Goal: Find specific page/section: Find specific page/section

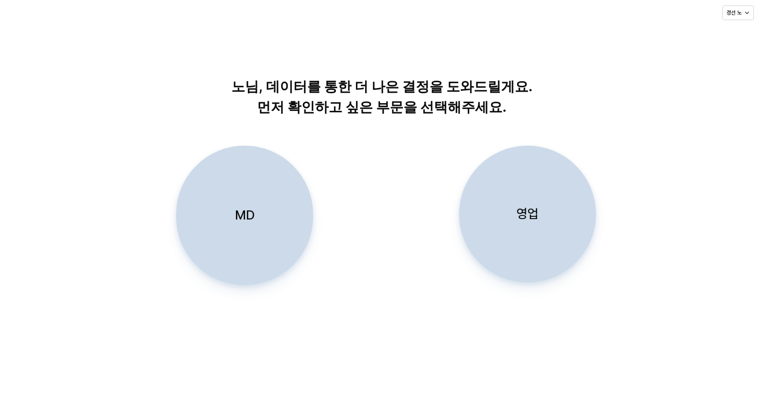
click at [244, 200] on div "MD" at bounding box center [244, 215] width 129 height 139
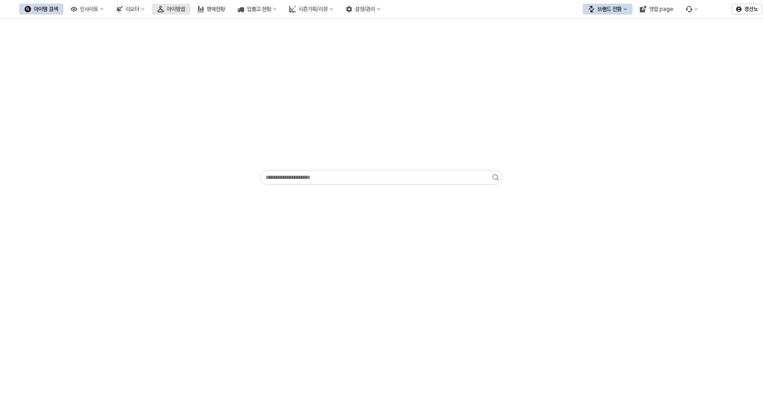
click at [190, 10] on button "아이템맵" at bounding box center [171, 9] width 38 height 11
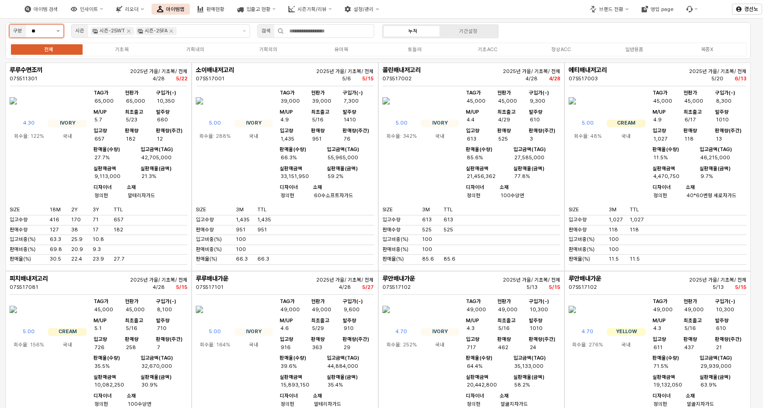
click at [57, 34] on button "제안 사항 표시" at bounding box center [58, 31] width 11 height 13
click at [57, 33] on button "제안 사항 표시" at bounding box center [58, 31] width 11 height 13
click at [57, 32] on button "제안 사항 표시" at bounding box center [58, 31] width 11 height 13
click at [27, 64] on div "무시즌" at bounding box center [34, 64] width 38 height 7
type input "***"
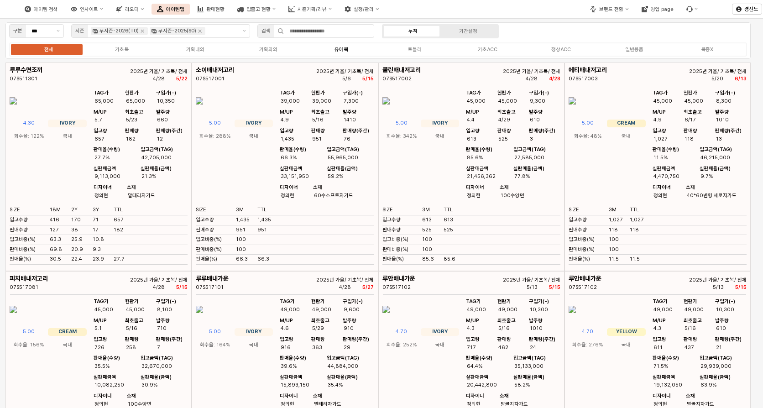
click at [338, 49] on div "유아복" at bounding box center [342, 50] width 14 height 6
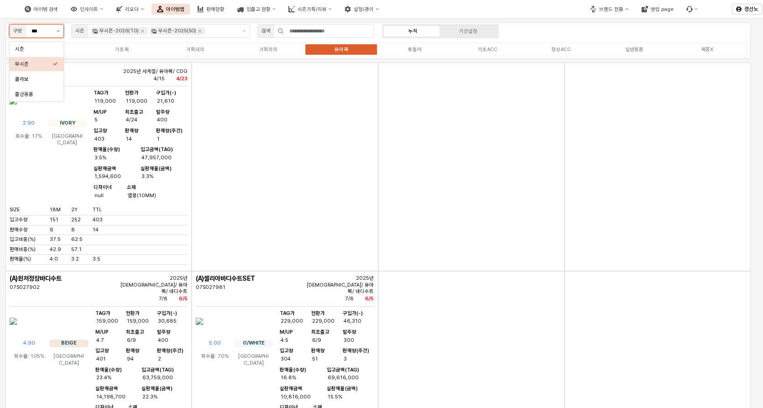
click at [60, 33] on button "제안 사항 표시" at bounding box center [58, 31] width 11 height 13
click at [196, 31] on icon "Remove 무시즌-2025(S0)" at bounding box center [199, 30] width 7 height 7
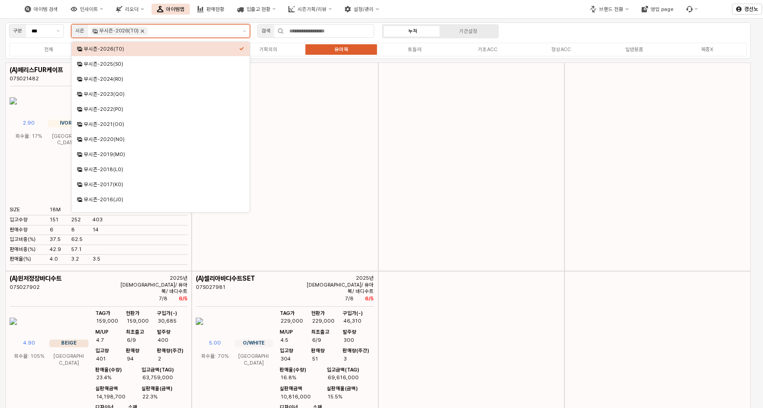
click at [140, 30] on icon "Remove 무시즌-2026(T0)" at bounding box center [142, 30] width 7 height 7
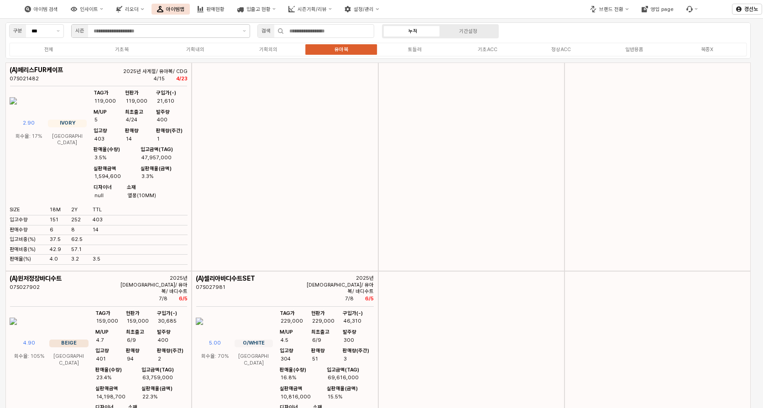
click at [319, 53] on label "유아복" at bounding box center [341, 50] width 73 height 8
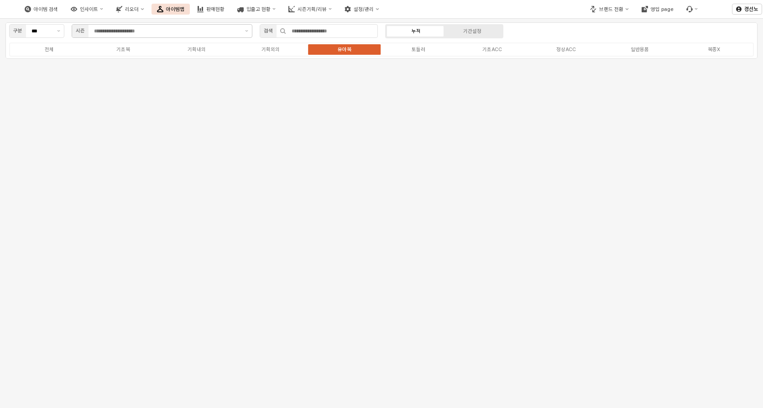
click at [326, 49] on label "유아복" at bounding box center [345, 50] width 74 height 8
click at [56, 30] on button "제안 사항 표시" at bounding box center [58, 31] width 11 height 13
click at [30, 63] on div "무시즌" at bounding box center [34, 64] width 38 height 7
click at [244, 146] on div "구분 *** 시즌 검색 누적 기간설정 전체 기초복 기획내의 기획외의 유아복 토들러 기초ACC 정상ACC 일반용품 복종X" at bounding box center [381, 213] width 763 height 389
click at [270, 52] on div "기획외의" at bounding box center [271, 50] width 18 height 6
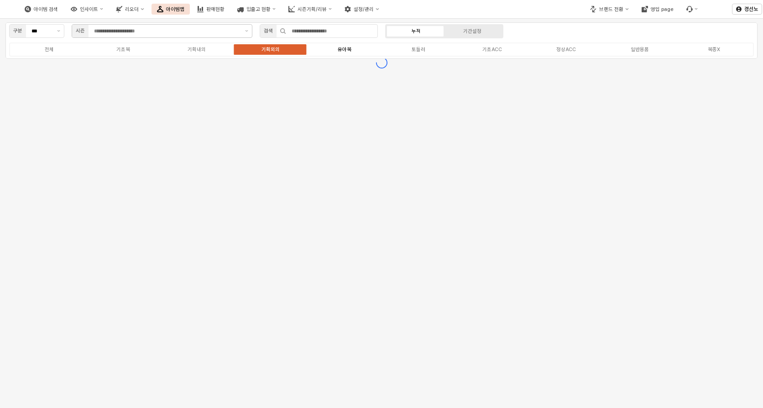
click at [334, 50] on label "유아복" at bounding box center [345, 50] width 74 height 8
click at [120, 51] on div "기초복" at bounding box center [123, 50] width 14 height 6
click at [342, 49] on div "유아복" at bounding box center [345, 50] width 14 height 6
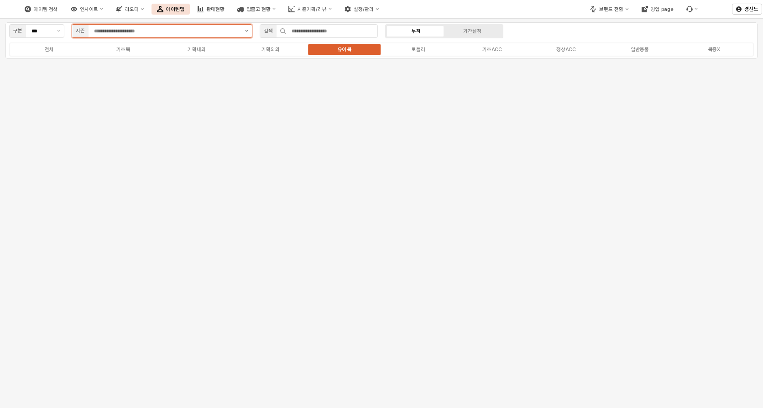
click at [247, 32] on icon "제안 사항 표시" at bounding box center [246, 31] width 3 height 2
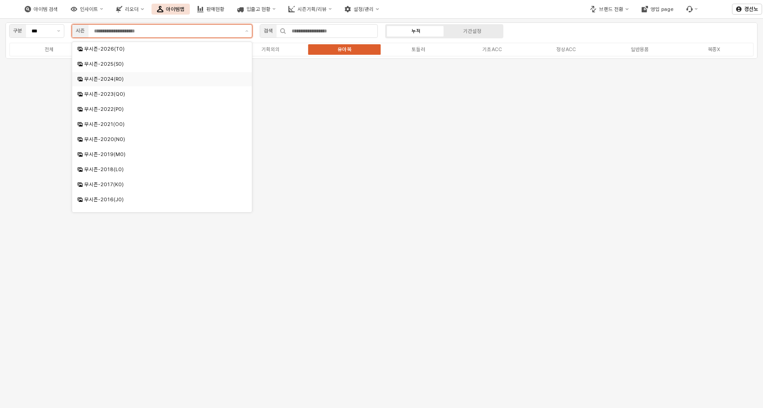
click at [93, 79] on div "무시즌-2024(R0)" at bounding box center [162, 79] width 157 height 7
click at [105, 95] on div "무시즌-2023(Q0)" at bounding box center [162, 94] width 157 height 7
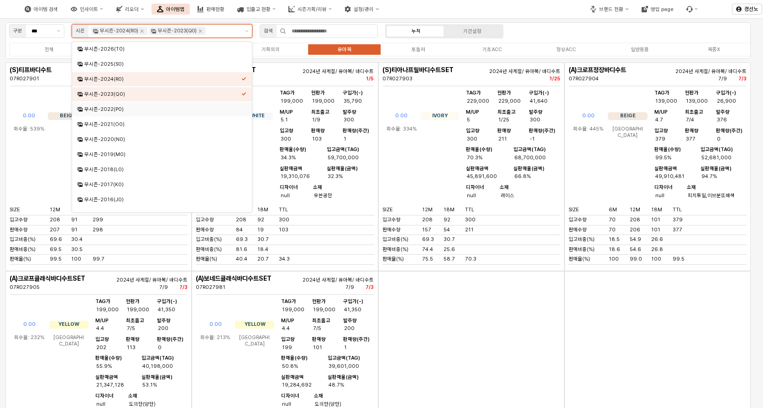
click at [105, 107] on div "무시즌-2022(P0)" at bounding box center [162, 109] width 157 height 7
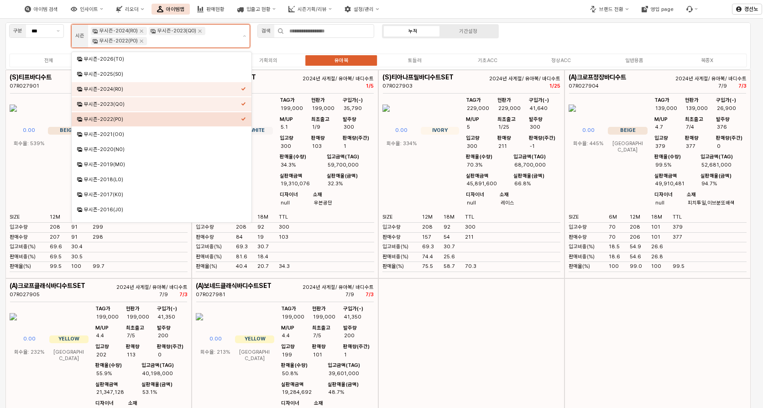
click at [105, 119] on div "무시즌-2022(P0)" at bounding box center [162, 119] width 157 height 7
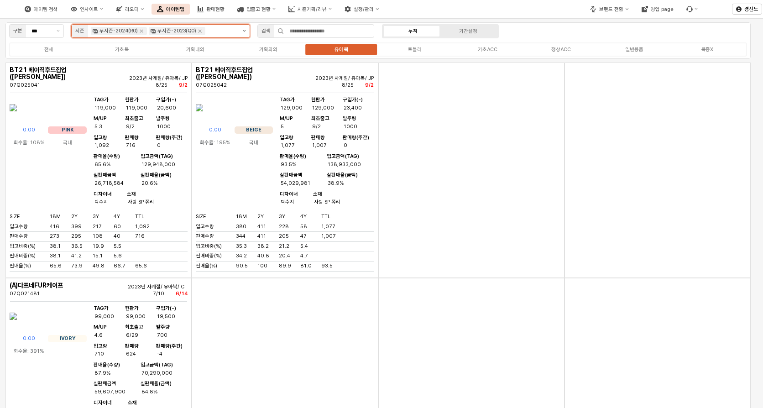
click at [245, 28] on button "제안 사항 표시" at bounding box center [244, 31] width 11 height 13
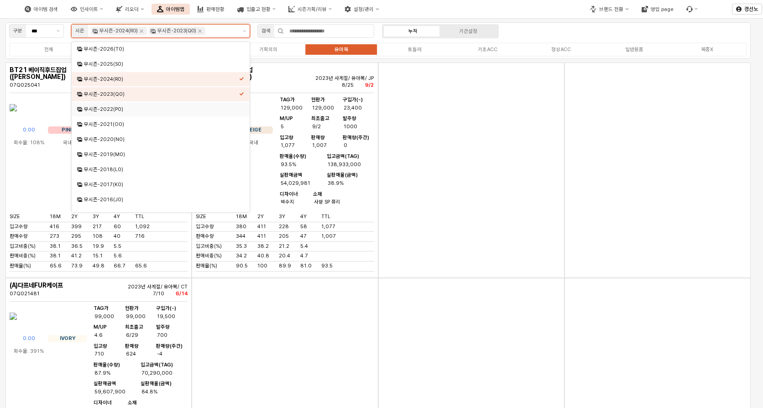
click at [126, 106] on div "무시즌-2022(P0)" at bounding box center [161, 109] width 155 height 7
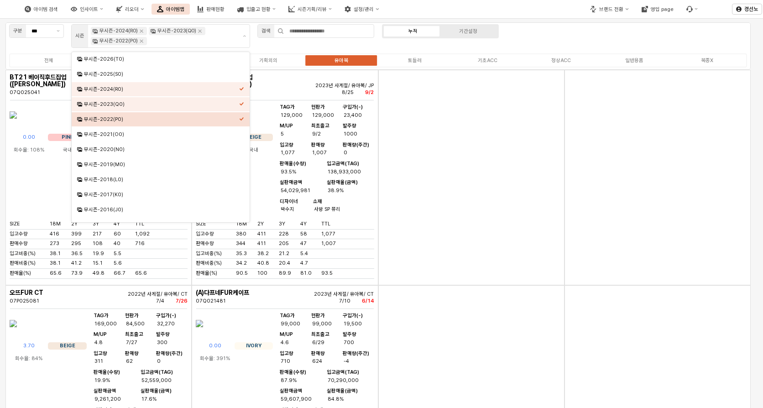
click at [481, 226] on div "App Frame" at bounding box center [472, 178] width 186 height 216
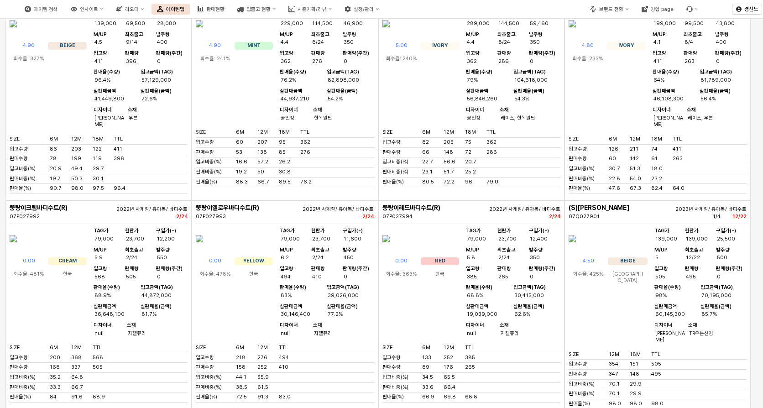
scroll to position [2146, 0]
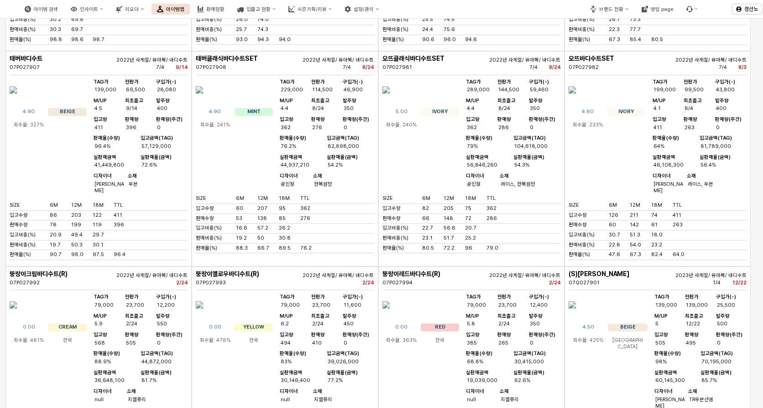
click at [390, 101] on img "App Frame" at bounding box center [386, 90] width 7 height 22
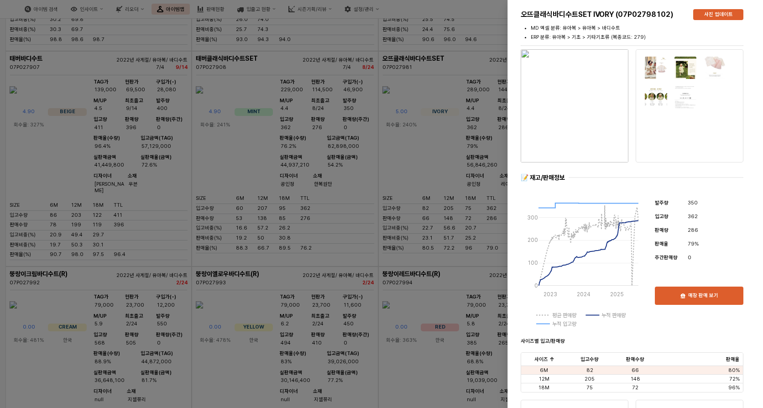
click at [479, 63] on div at bounding box center [381, 204] width 763 height 408
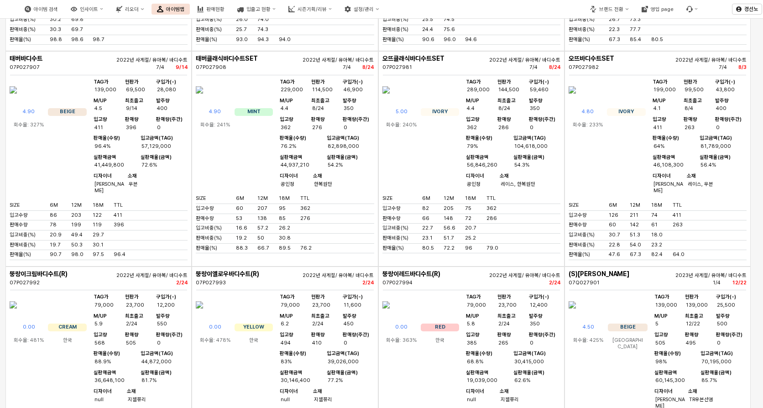
click at [203, 101] on img "App Frame" at bounding box center [199, 90] width 7 height 22
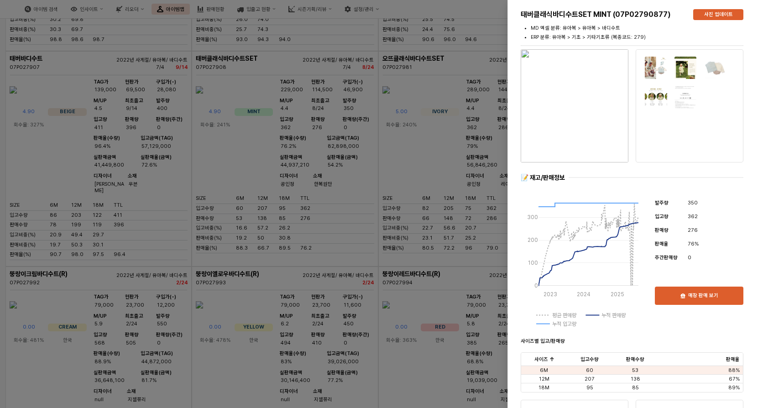
click at [478, 84] on div at bounding box center [381, 204] width 763 height 408
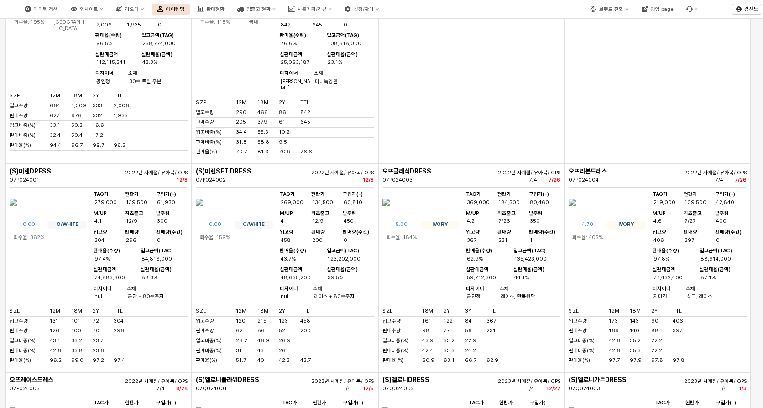
scroll to position [4064, 0]
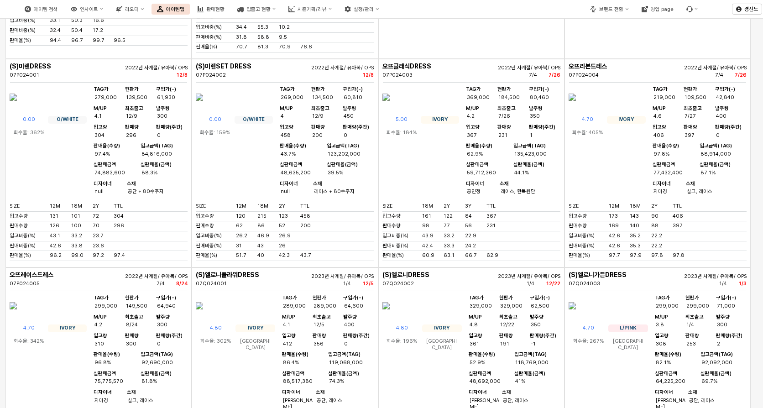
click at [390, 108] on img "App Frame" at bounding box center [386, 97] width 7 height 22
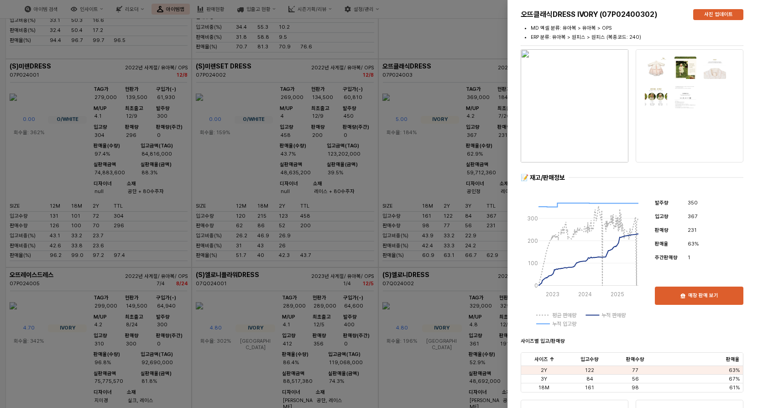
click at [452, 71] on div at bounding box center [381, 204] width 763 height 408
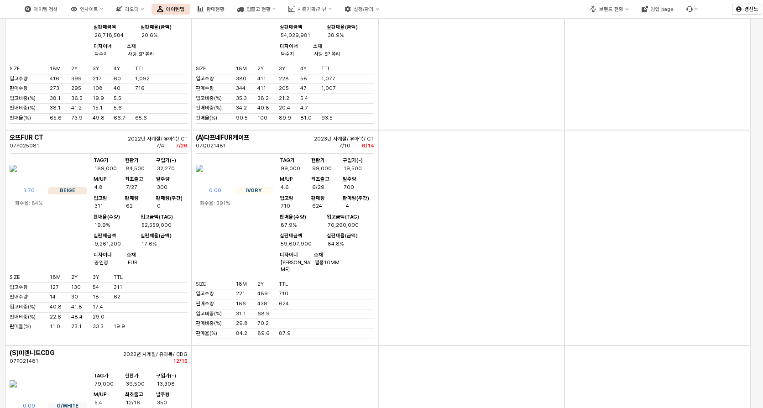
scroll to position [0, 0]
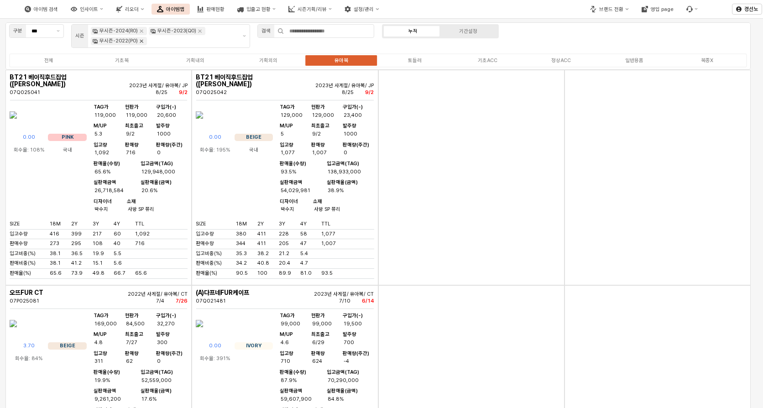
click at [142, 42] on icon "Remove 무시즌-2022(P0)" at bounding box center [141, 41] width 3 height 3
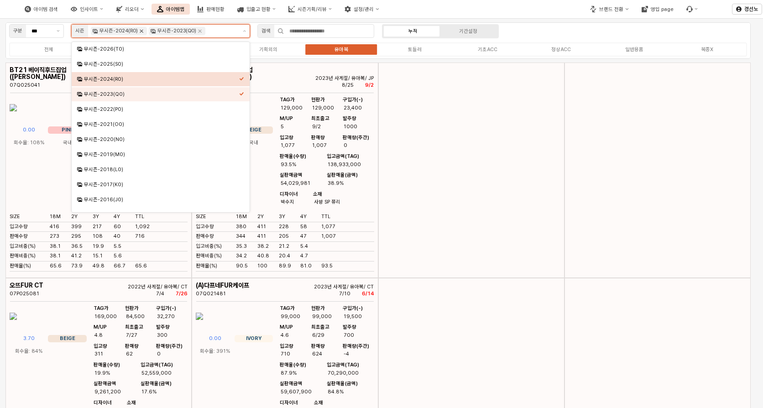
click at [142, 31] on icon "Remove 무시즌-2024(R0)" at bounding box center [141, 30] width 7 height 7
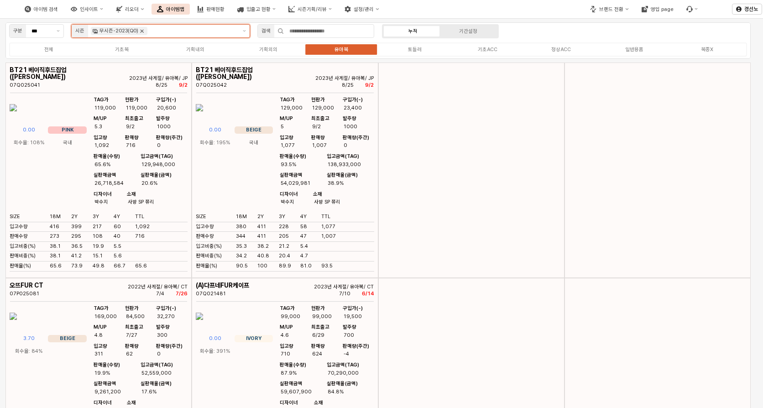
click at [142, 32] on icon "Remove 무시즌-2023(Q0)" at bounding box center [142, 31] width 3 height 3
click at [241, 30] on button "제안 사항 표시" at bounding box center [244, 31] width 11 height 13
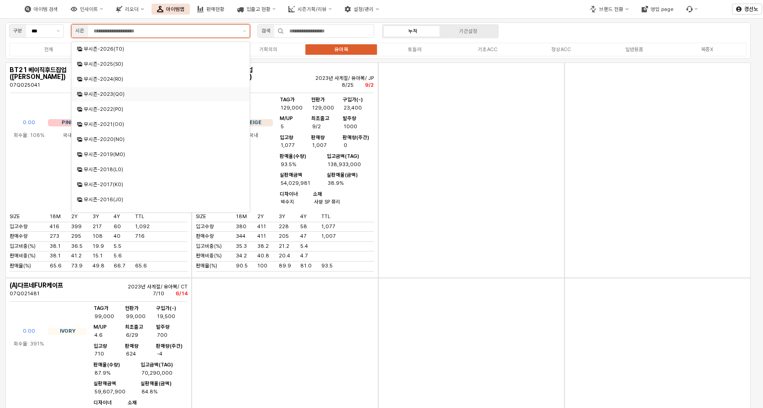
click at [103, 95] on div "무시즌-2023(Q0)" at bounding box center [161, 94] width 155 height 7
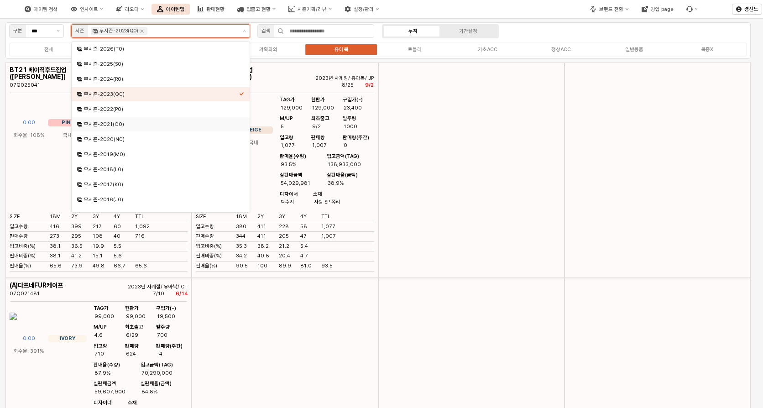
click at [105, 126] on div "무시즌-2021(O0)" at bounding box center [161, 124] width 155 height 7
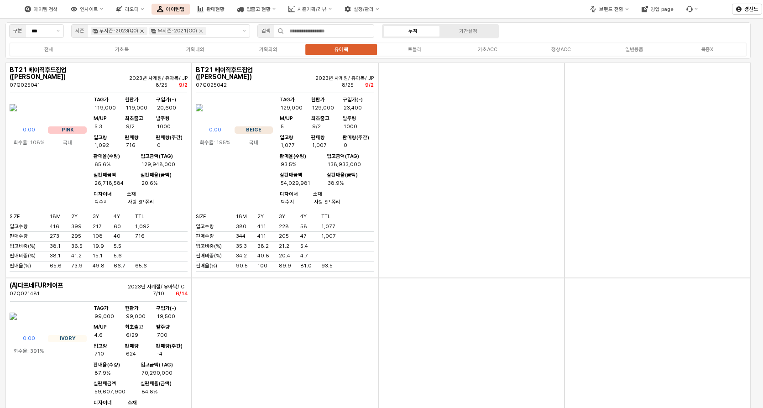
click at [142, 31] on icon "Remove 무시즌-2023(Q0)" at bounding box center [141, 30] width 7 height 7
click at [352, 52] on label "유아복" at bounding box center [341, 50] width 73 height 8
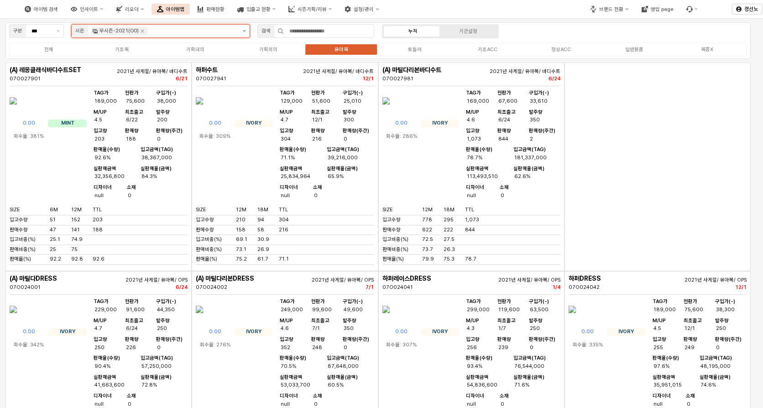
click at [243, 30] on icon "제안 사항 표시" at bounding box center [244, 31] width 3 height 2
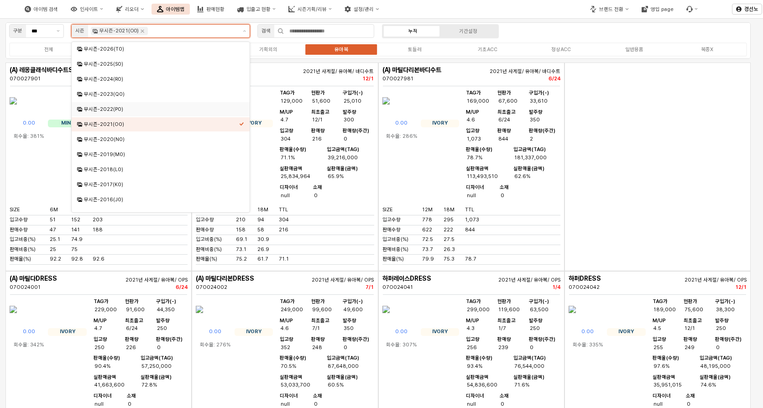
click at [157, 106] on div "무시즌-2022(P0)" at bounding box center [161, 109] width 155 height 7
click at [141, 31] on icon "Remove 무시즌-2021(O0)" at bounding box center [142, 30] width 7 height 7
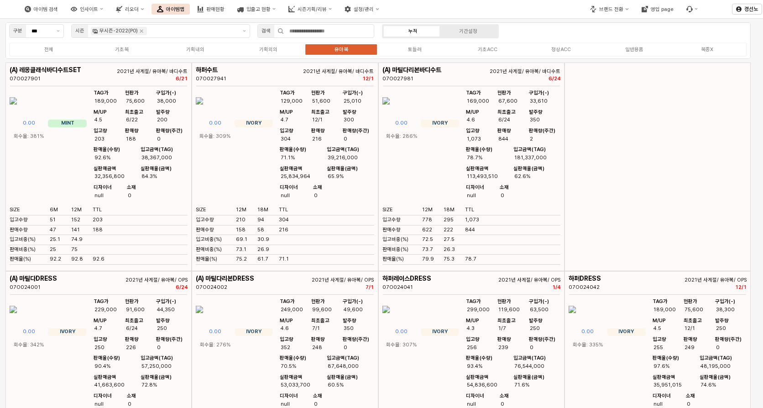
click at [342, 49] on div "유아복" at bounding box center [342, 50] width 14 height 6
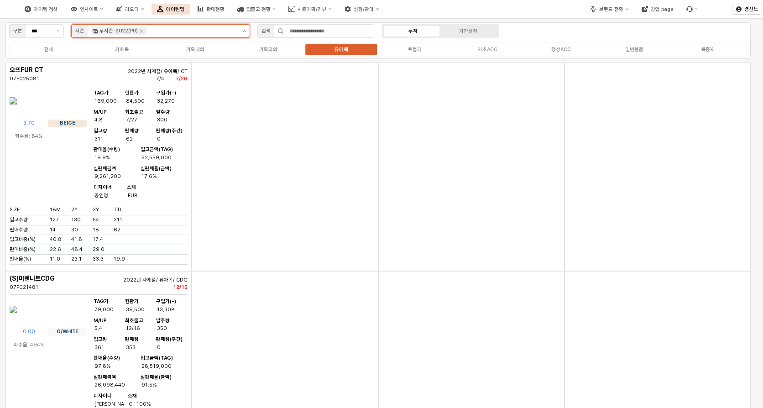
click at [245, 32] on button "제안 사항 표시" at bounding box center [244, 31] width 11 height 13
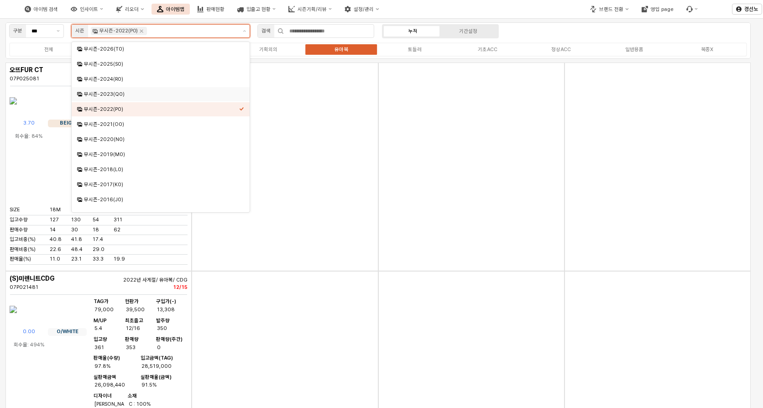
click at [111, 91] on div "무시즌-2023(Q0)" at bounding box center [161, 94] width 155 height 7
click at [140, 31] on icon "Remove 무시즌-2022(P0)" at bounding box center [141, 30] width 7 height 7
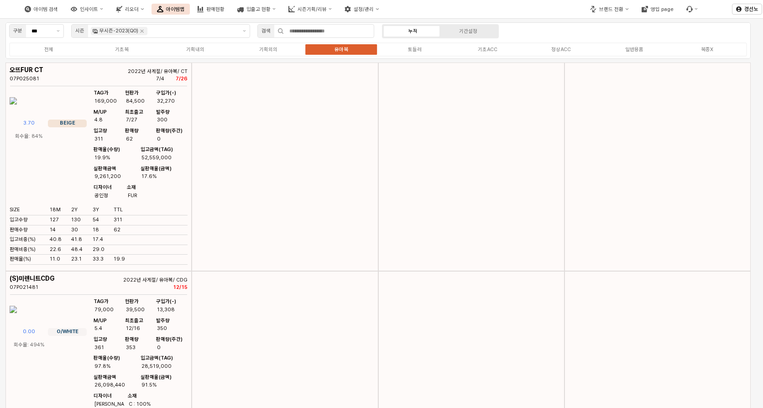
click at [328, 50] on label "유아복" at bounding box center [341, 50] width 73 height 8
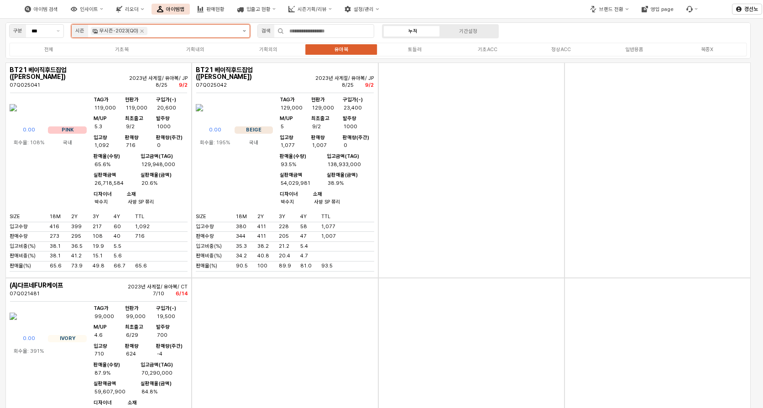
click at [240, 31] on button "제안 사항 표시" at bounding box center [244, 31] width 11 height 13
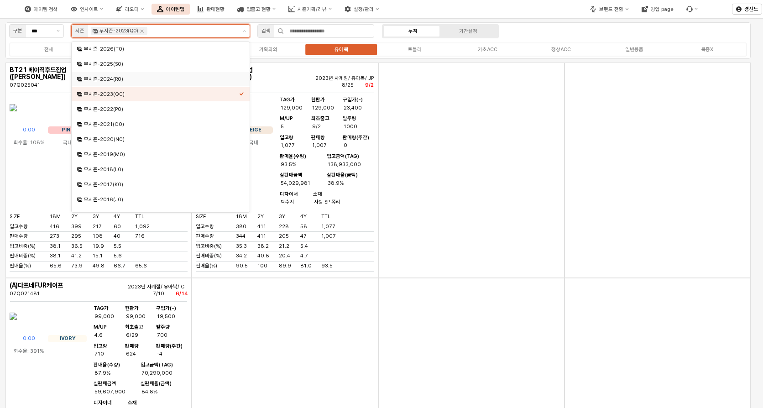
click at [118, 78] on div "무시즌-2024(R0)" at bounding box center [161, 79] width 155 height 7
click at [139, 31] on icon "Remove 무시즌-2023(Q0)" at bounding box center [141, 30] width 7 height 7
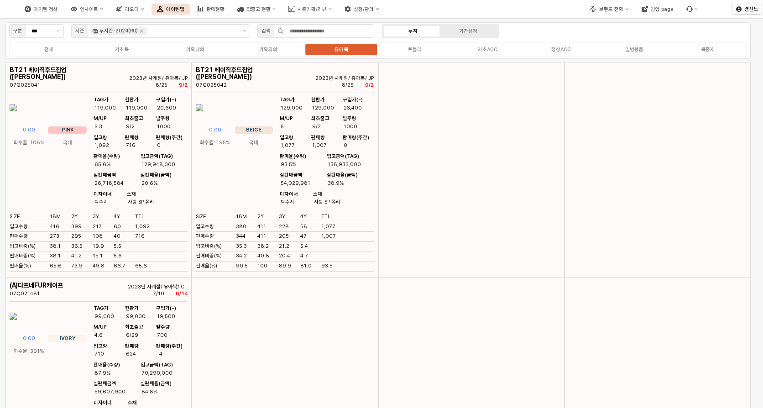
click at [361, 55] on div "전체 기초복 기획내의 기획외의 유아복 토들러 기초ACC 정상ACC 일반용품 복종X" at bounding box center [378, 49] width 738 height 14
